Goal: Transaction & Acquisition: Subscribe to service/newsletter

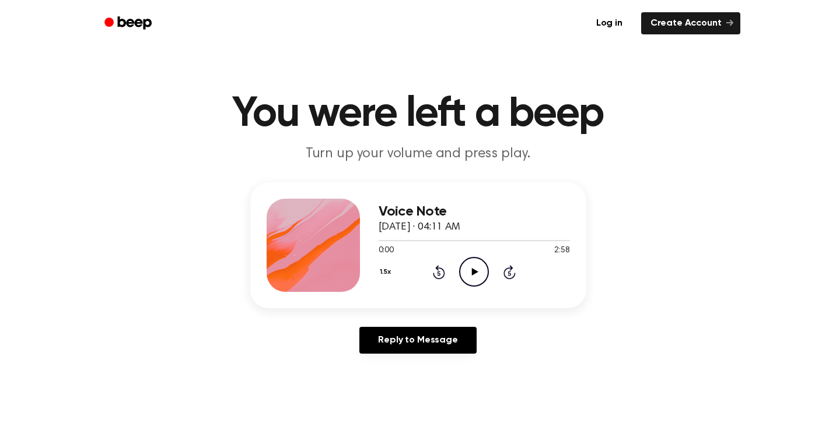
click at [472, 272] on icon at bounding box center [475, 272] width 6 height 8
click at [417, 240] on div at bounding box center [419, 240] width 82 height 1
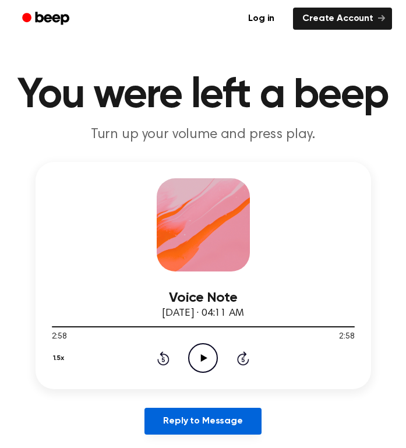
click at [183, 417] on link "Reply to Message" at bounding box center [203, 421] width 117 height 27
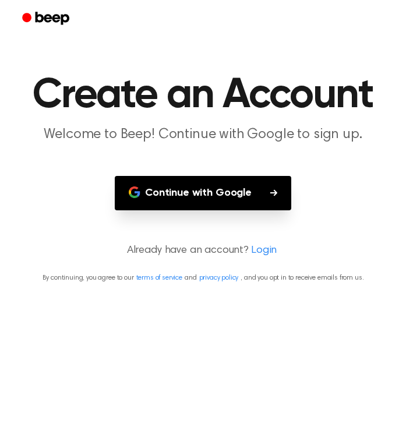
click at [224, 183] on button "Continue with Google" at bounding box center [203, 193] width 177 height 34
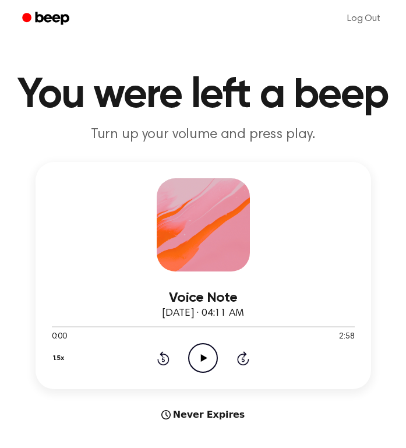
click at [206, 363] on icon "Play Audio" at bounding box center [203, 358] width 30 height 30
click at [338, 328] on div at bounding box center [203, 327] width 303 height 1
drag, startPoint x: 327, startPoint y: 325, endPoint x: 367, endPoint y: 324, distance: 40.2
click at [367, 324] on div "Voice Note [DATE] · 04:11 AM 0:00 2:58 Your browser does not support the [objec…" at bounding box center [204, 275] width 336 height 227
drag, startPoint x: 49, startPoint y: 328, endPoint x: 363, endPoint y: 328, distance: 314.3
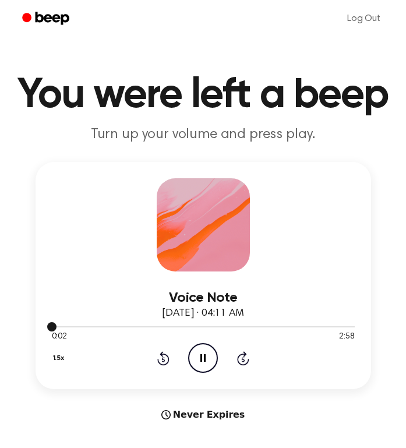
click at [364, 327] on div "Voice Note [DATE] · 04:11 AM 0:02 2:58 Your browser does not support the [objec…" at bounding box center [204, 275] width 336 height 227
drag, startPoint x: 56, startPoint y: 325, endPoint x: 146, endPoint y: 324, distance: 89.8
click at [146, 324] on div at bounding box center [203, 326] width 303 height 9
click at [279, 322] on div at bounding box center [203, 326] width 303 height 9
click at [279, 324] on div at bounding box center [203, 326] width 303 height 9
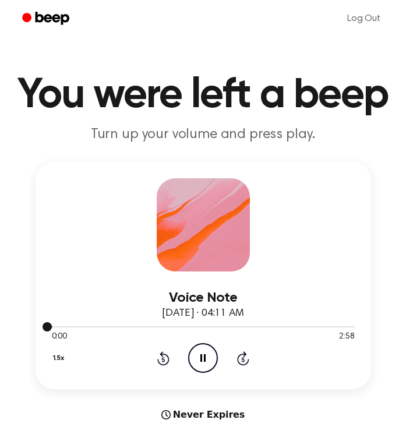
click at [279, 327] on div at bounding box center [203, 327] width 303 height 1
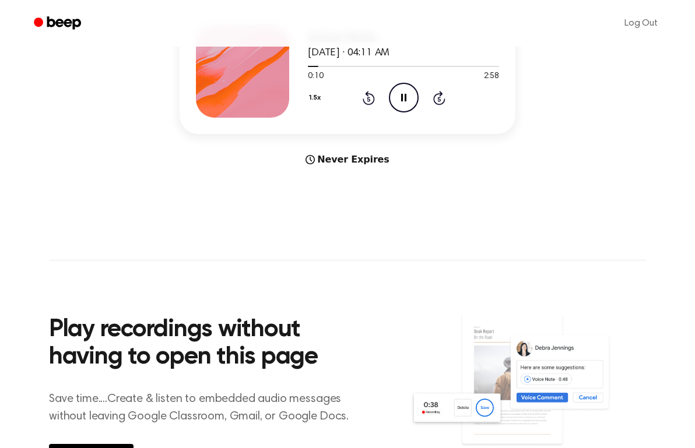
scroll to position [167, 0]
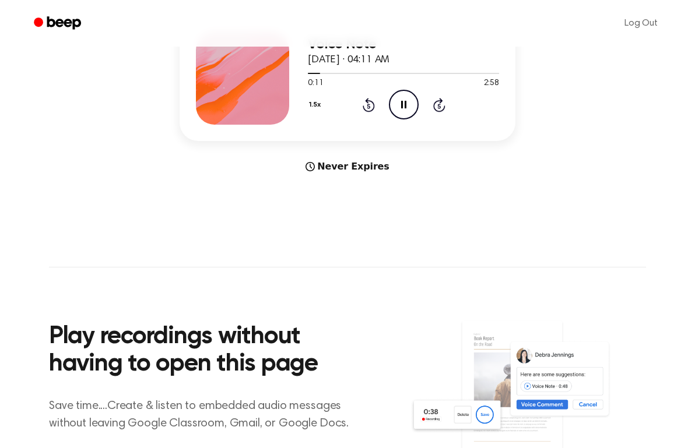
click at [406, 106] on icon at bounding box center [439, 105] width 12 height 14
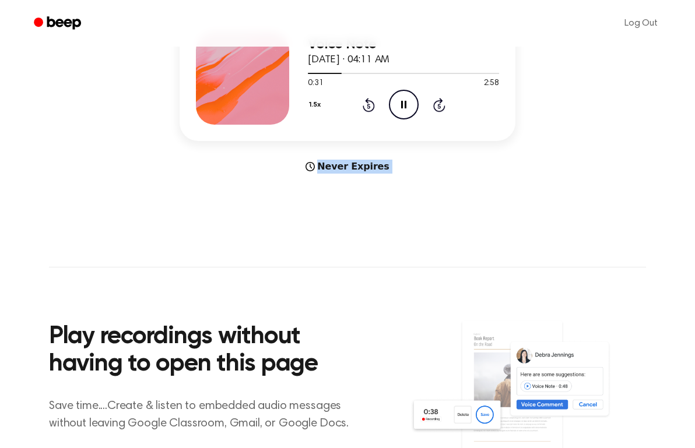
click at [406, 106] on icon at bounding box center [439, 105] width 12 height 14
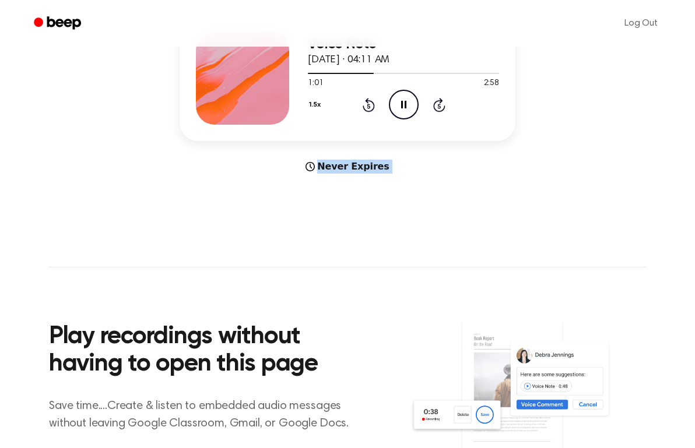
click at [406, 106] on icon at bounding box center [439, 105] width 12 height 14
click at [406, 108] on icon at bounding box center [439, 105] width 12 height 14
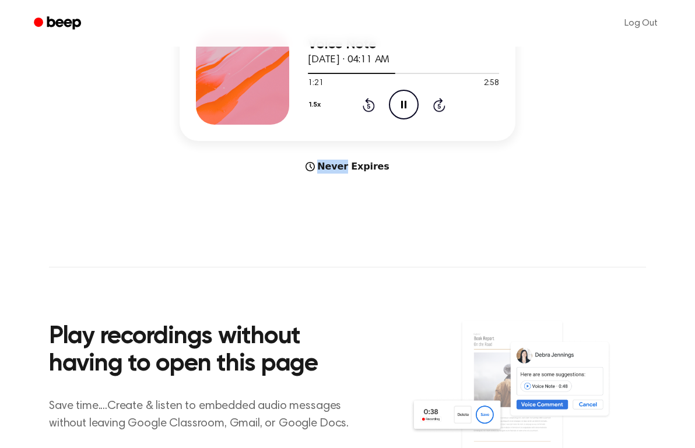
click at [406, 108] on icon at bounding box center [439, 105] width 12 height 14
click at [406, 106] on icon at bounding box center [439, 105] width 12 height 14
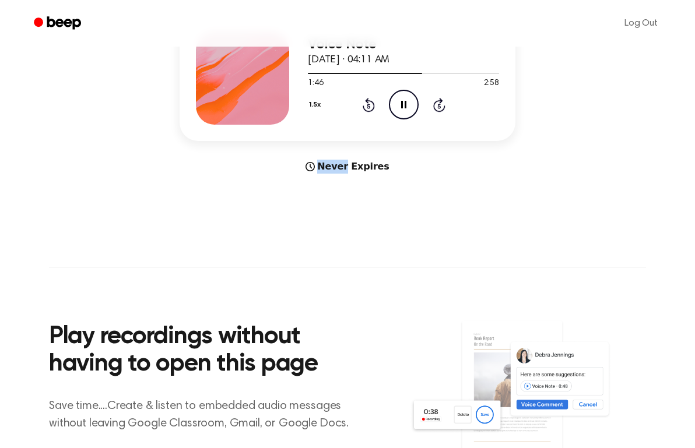
click at [406, 106] on icon at bounding box center [439, 105] width 12 height 14
click at [406, 104] on icon at bounding box center [439, 105] width 12 height 14
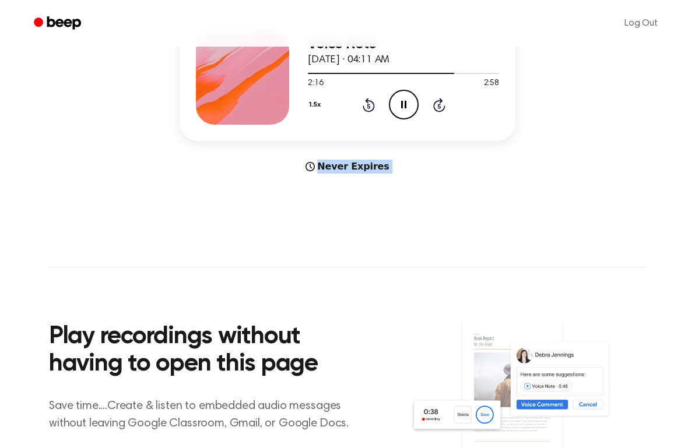
click at [406, 104] on icon at bounding box center [439, 105] width 12 height 14
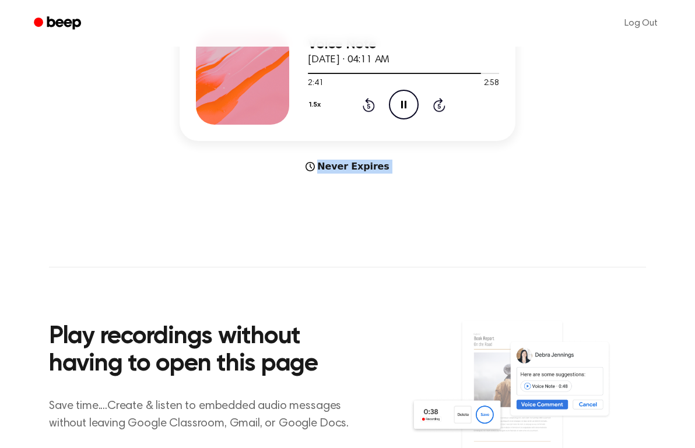
click at [406, 104] on icon at bounding box center [439, 105] width 12 height 14
click at [406, 178] on main "You were left a beep Turn up your volume and press play. Voice Note [DATE] · 04…" at bounding box center [347, 181] width 695 height 697
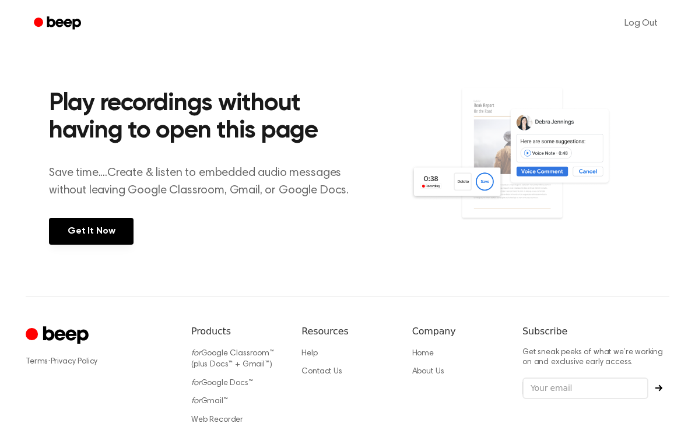
scroll to position [429, 0]
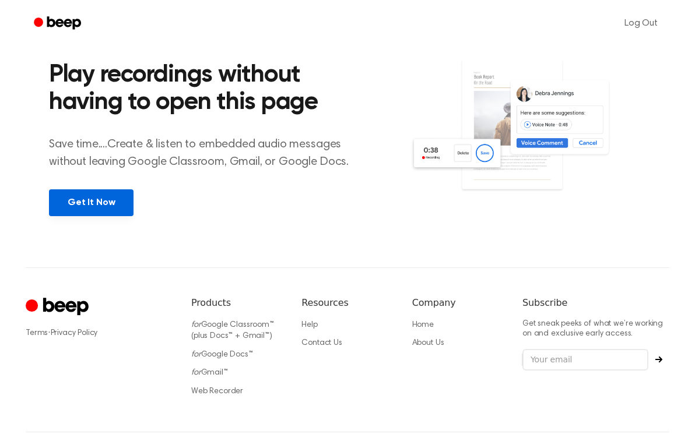
click at [104, 195] on link "Get It Now" at bounding box center [91, 203] width 85 height 27
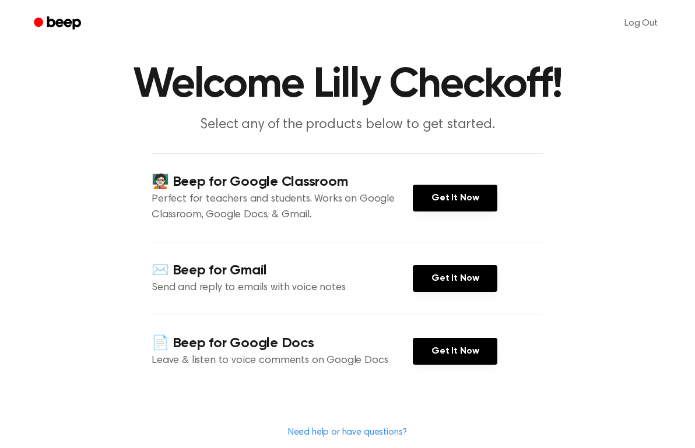
scroll to position [38, 0]
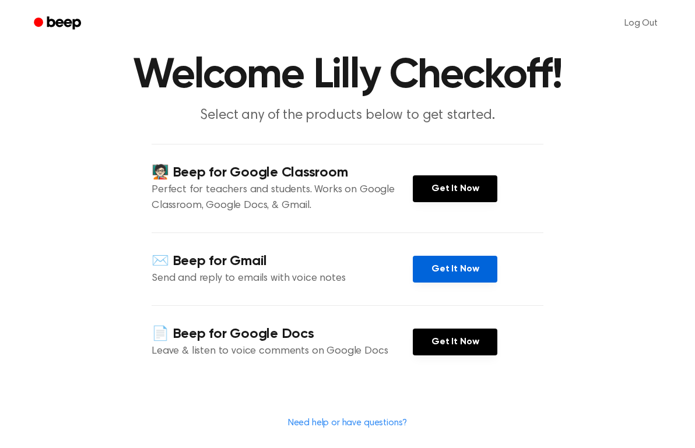
click at [406, 269] on link "Get It Now" at bounding box center [455, 269] width 85 height 27
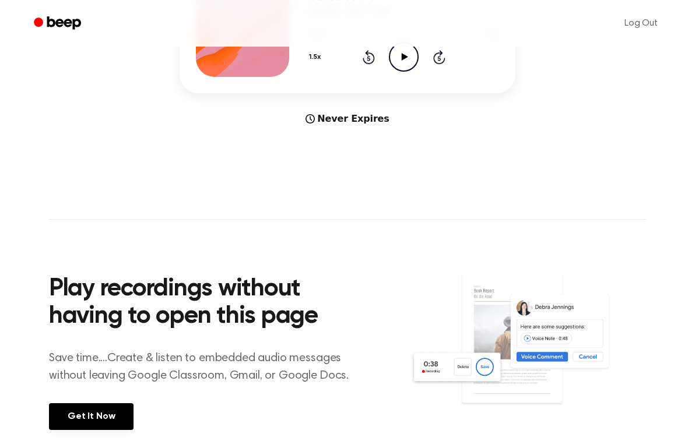
scroll to position [207, 0]
